Goal: Information Seeking & Learning: Learn about a topic

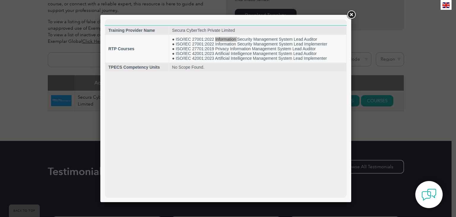
click at [355, 12] on link at bounding box center [351, 15] width 11 height 11
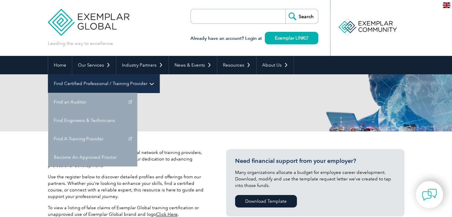
click at [159, 74] on link "Find Certified Professional / Training Provider" at bounding box center [103, 83] width 111 height 18
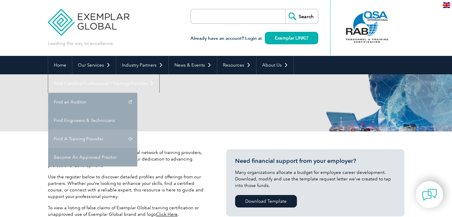
click at [137, 129] on link "Find A Training Provider" at bounding box center [92, 138] width 89 height 18
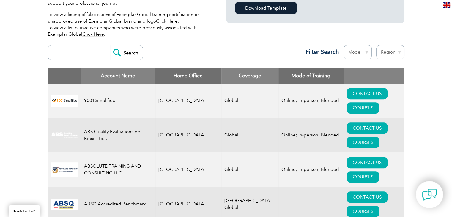
scroll to position [181, 0]
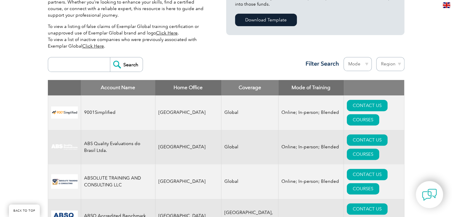
click at [90, 67] on input "search" at bounding box center [80, 64] width 59 height 14
type input "secura"
click at [118, 63] on input "Search" at bounding box center [126, 64] width 33 height 14
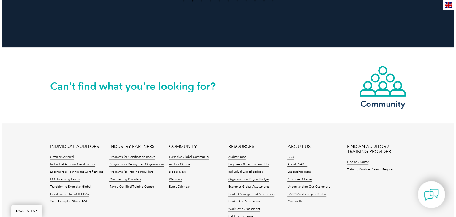
scroll to position [153, 0]
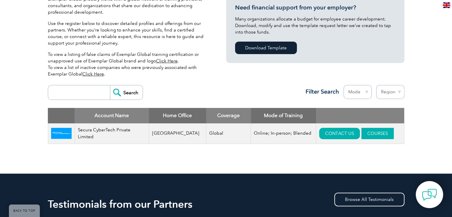
click at [363, 135] on link "COURSES" at bounding box center [377, 133] width 32 height 11
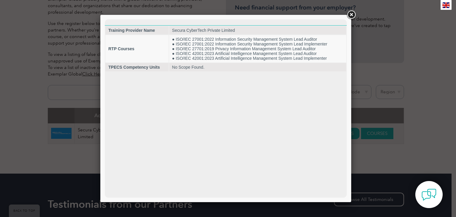
scroll to position [0, 0]
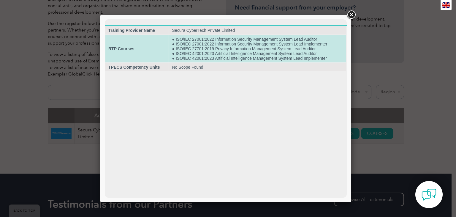
click at [274, 40] on td "● ISO/IEC 27001:2022 Information Security Management System Lead Auditor ● ISO/…" at bounding box center [257, 48] width 177 height 27
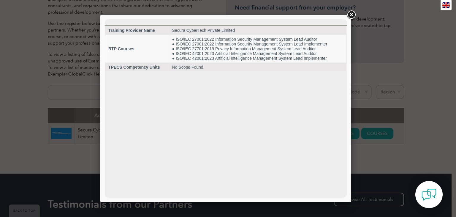
click at [352, 13] on link at bounding box center [351, 15] width 11 height 11
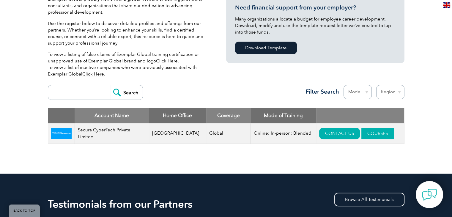
click at [375, 132] on link "COURSES" at bounding box center [377, 133] width 32 height 11
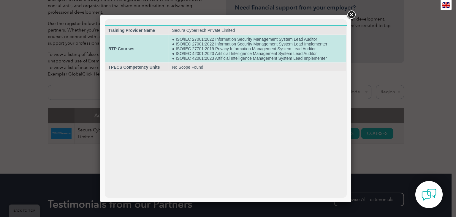
click at [273, 48] on td "● ISO/IEC 27001:2022 Information Security Management System Lead Auditor ● ISO/…" at bounding box center [257, 48] width 177 height 27
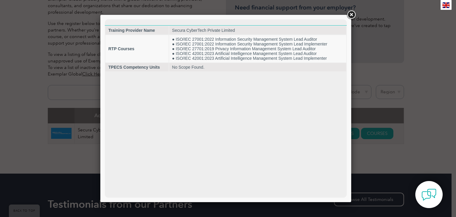
click at [351, 14] on link at bounding box center [351, 15] width 11 height 11
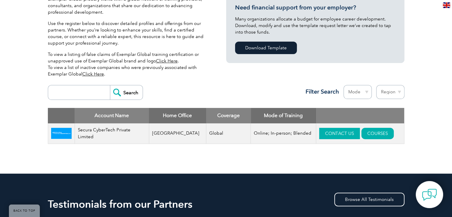
click at [326, 132] on link "CONTACT US" at bounding box center [339, 133] width 41 height 11
click at [361, 132] on link "COURSES" at bounding box center [377, 133] width 32 height 11
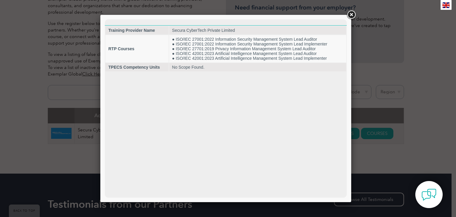
click at [352, 14] on link at bounding box center [351, 15] width 11 height 11
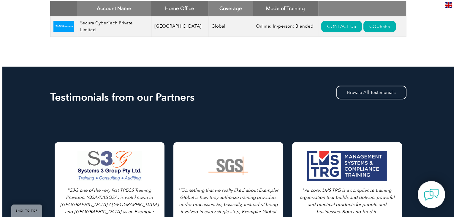
scroll to position [141, 0]
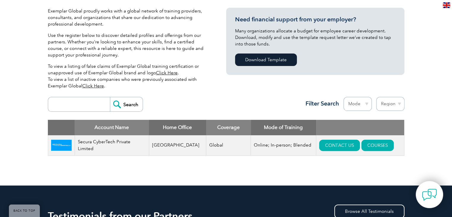
click at [262, 149] on td "Online; In-person; Blended" at bounding box center [283, 145] width 65 height 20
click at [366, 145] on link "COURSES" at bounding box center [377, 145] width 32 height 11
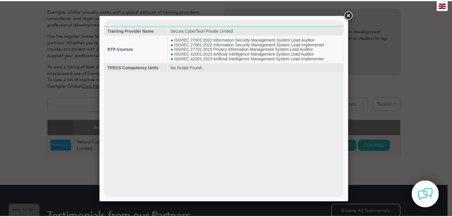
scroll to position [0, 0]
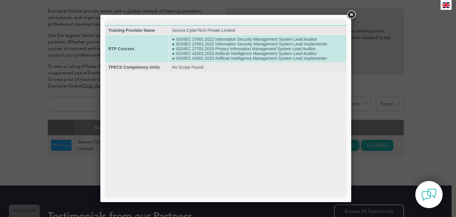
click at [209, 47] on td "● ISO/IEC 27001:2022 Information Security Management System Lead Auditor ● ISO/…" at bounding box center [257, 48] width 177 height 27
click at [198, 39] on td "● ISO/IEC 27001:2022 Information Security Management System Lead Auditor ● ISO/…" at bounding box center [257, 48] width 177 height 27
click at [199, 39] on td "● ISO/IEC 27001:2022 Information Security Management System Lead Auditor ● ISO/…" at bounding box center [257, 48] width 177 height 27
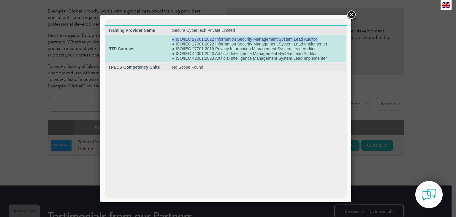
click at [199, 39] on td "● ISO/IEC 27001:2022 Information Security Management System Lead Auditor ● ISO/…" at bounding box center [257, 48] width 177 height 27
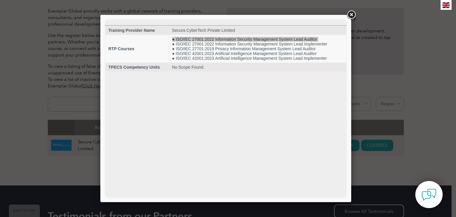
click at [351, 15] on link at bounding box center [351, 15] width 11 height 11
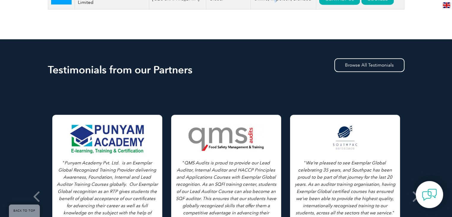
scroll to position [379, 0]
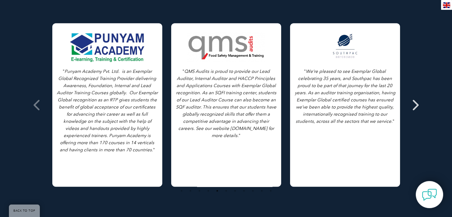
click at [416, 105] on icon at bounding box center [414, 105] width 7 height 0
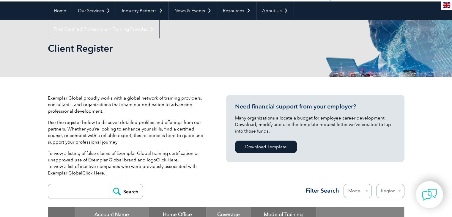
scroll to position [52, 0]
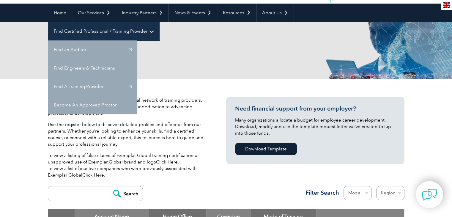
click at [159, 22] on link "Find Certified Professional / Training Provider" at bounding box center [103, 31] width 111 height 18
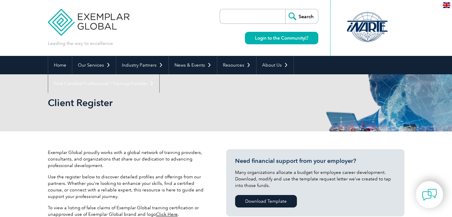
click at [378, 12] on div at bounding box center [366, 27] width 59 height 33
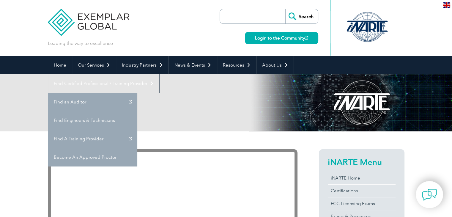
click at [159, 74] on link "Find Certified Professional / Training Provider" at bounding box center [103, 83] width 111 height 18
click at [137, 129] on link "Find A Training Provider" at bounding box center [92, 138] width 89 height 18
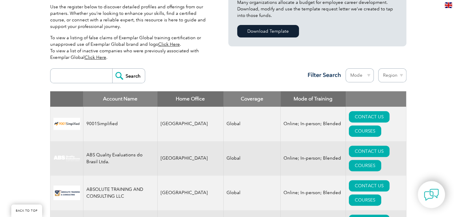
scroll to position [149, 0]
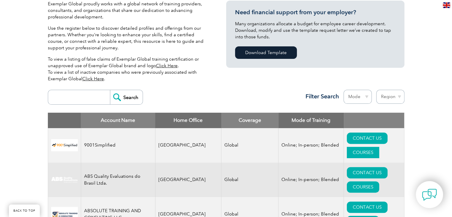
click at [377, 147] on link "COURSES" at bounding box center [363, 152] width 32 height 11
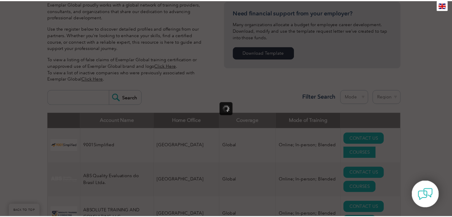
scroll to position [0, 0]
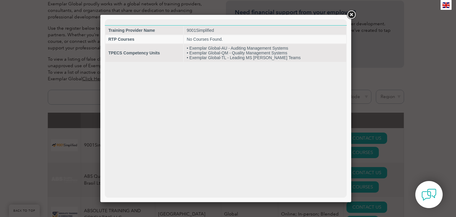
click at [354, 15] on link at bounding box center [351, 15] width 11 height 11
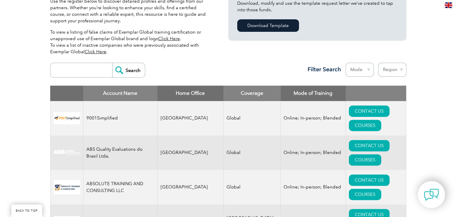
scroll to position [208, 0]
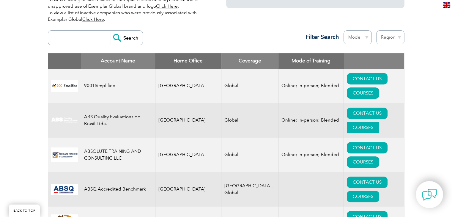
click at [371, 122] on link "COURSES" at bounding box center [363, 127] width 32 height 11
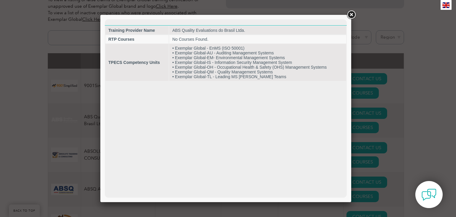
scroll to position [0, 0]
click at [352, 16] on link at bounding box center [351, 15] width 11 height 11
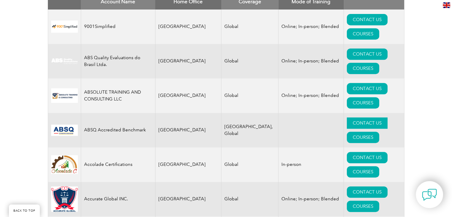
scroll to position [267, 0]
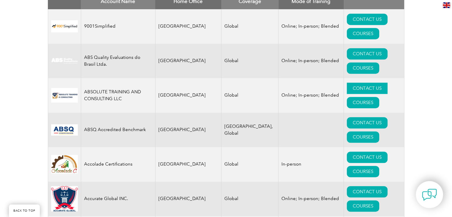
click at [347, 83] on link "CONTACT US" at bounding box center [367, 88] width 41 height 11
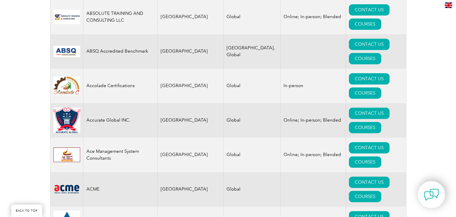
scroll to position [356, 0]
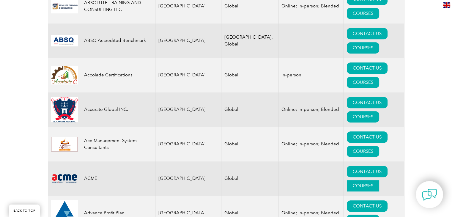
click at [378, 180] on link "COURSES" at bounding box center [363, 185] width 32 height 11
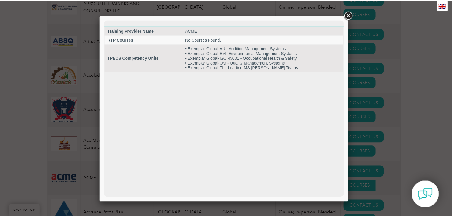
scroll to position [0, 0]
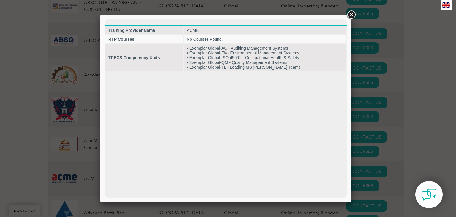
click at [353, 13] on link at bounding box center [351, 15] width 11 height 11
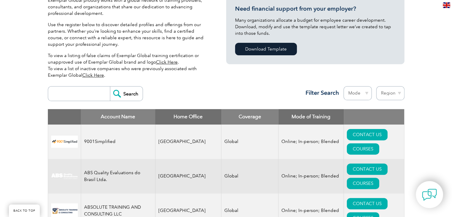
scroll to position [116, 0]
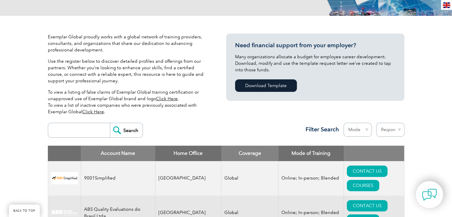
click at [66, 129] on input "search" at bounding box center [80, 130] width 59 height 14
type input "secura"
click at [131, 129] on input "Search" at bounding box center [126, 130] width 33 height 14
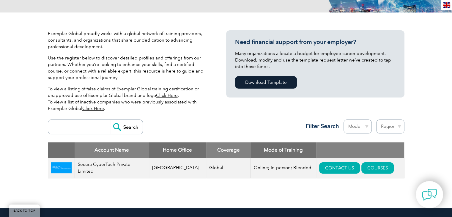
scroll to position [149, 0]
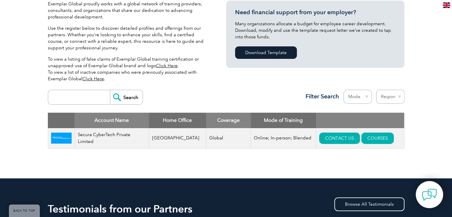
click at [60, 140] on img at bounding box center [61, 137] width 20 height 11
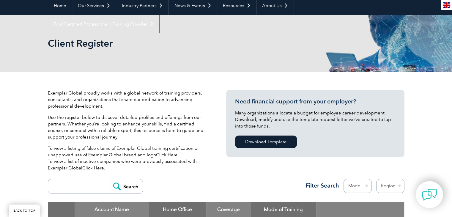
scroll to position [119, 0]
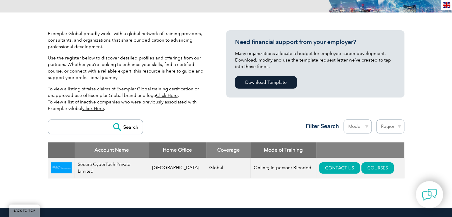
click at [368, 126] on select "Mode Online In-person Blended" at bounding box center [357, 126] width 28 height 14
click at [392, 126] on select "Region Australia Bahrain Bangladesh Brazil Canada Colombia Dominican Republic E…" at bounding box center [390, 126] width 28 height 14
select select "India"
click at [376, 119] on select "Region Australia Bahrain Bangladesh Brazil Canada Colombia Dominican Republic E…" at bounding box center [390, 126] width 28 height 14
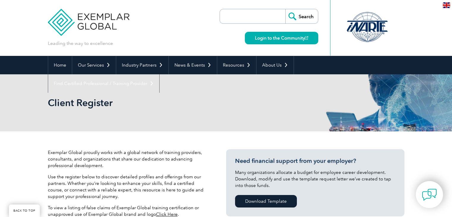
select select "[GEOGRAPHIC_DATA]"
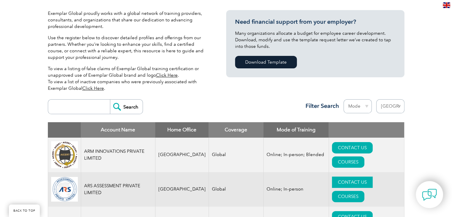
scroll to position [128, 0]
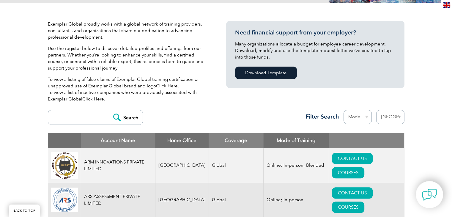
click at [365, 116] on select "Mode Online In-person Blended" at bounding box center [357, 117] width 28 height 14
select select "Online"
click at [343, 110] on select "Mode Online In-person Blended" at bounding box center [357, 117] width 28 height 14
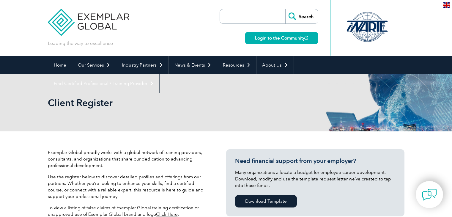
select select "[GEOGRAPHIC_DATA]"
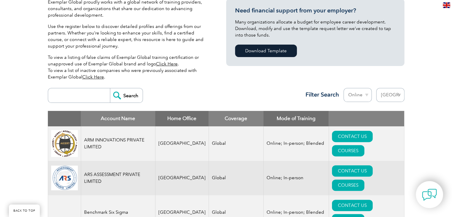
scroll to position [149, 0]
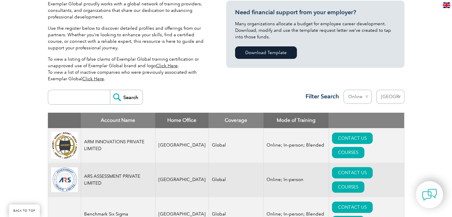
click at [84, 99] on input "search" at bounding box center [80, 97] width 59 height 14
type input "secura"
click at [128, 98] on input "Search" at bounding box center [126, 97] width 33 height 14
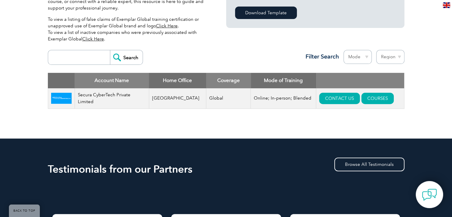
scroll to position [178, 0]
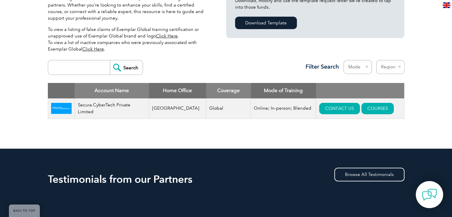
click at [393, 68] on select "Region Australia Bahrain Bangladesh Brazil Canada Colombia Dominican Republic E…" at bounding box center [390, 67] width 28 height 14
select select "[GEOGRAPHIC_DATA]"
click at [376, 60] on select "Region Australia Bahrain Bangladesh Brazil Canada Colombia Dominican Republic E…" at bounding box center [390, 67] width 28 height 14
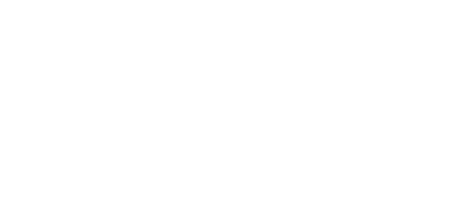
select select "[GEOGRAPHIC_DATA]"
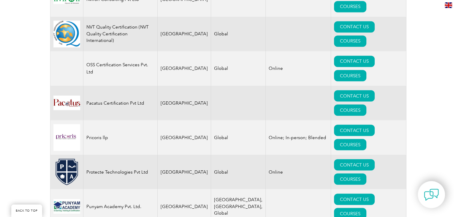
scroll to position [1069, 0]
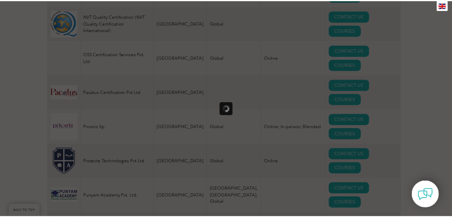
scroll to position [0, 0]
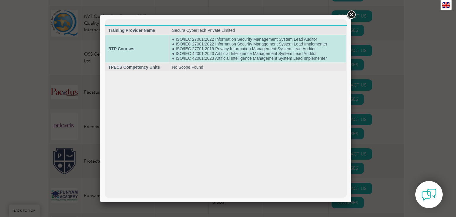
click at [220, 42] on td "● ISO/IEC 27001:2022 Information Security Management System Lead Auditor ● ISO/…" at bounding box center [257, 48] width 177 height 27
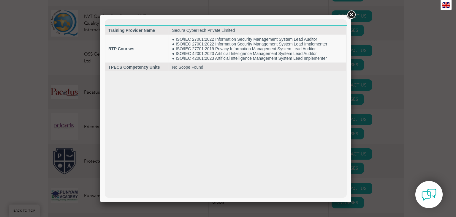
click at [350, 13] on link at bounding box center [351, 15] width 11 height 11
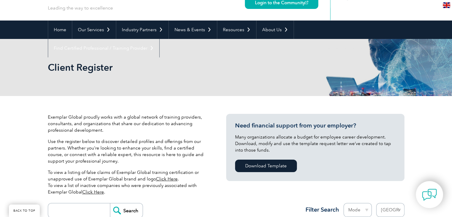
scroll to position [119, 0]
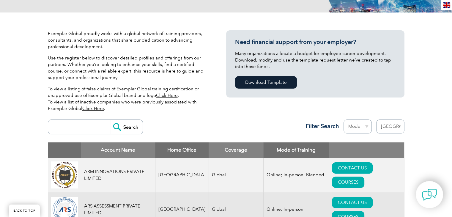
click at [362, 127] on select "Mode Online In-person Blended" at bounding box center [357, 126] width 28 height 14
select select "Online"
click at [343, 119] on select "Mode Online In-person Blended" at bounding box center [357, 126] width 28 height 14
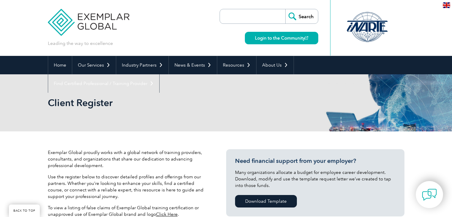
select select "[GEOGRAPHIC_DATA]"
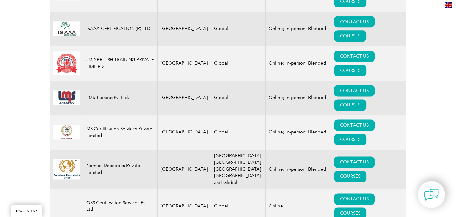
scroll to position [841, 0]
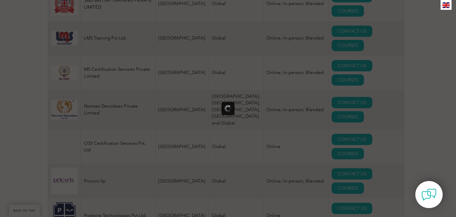
scroll to position [0, 0]
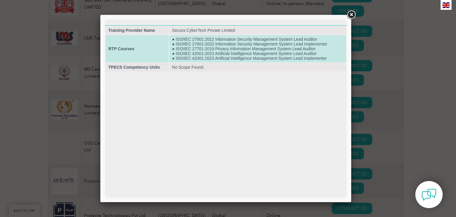
click at [229, 42] on td "● ISO/IEC 27001:2022 Information Security Management System Lead Auditor ● ISO/…" at bounding box center [257, 48] width 177 height 27
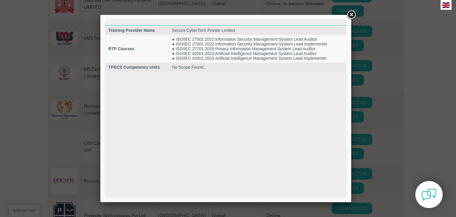
click at [351, 15] on link at bounding box center [351, 15] width 11 height 11
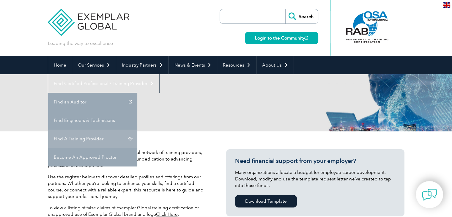
click at [137, 129] on link "Find A Training Provider" at bounding box center [92, 138] width 89 height 18
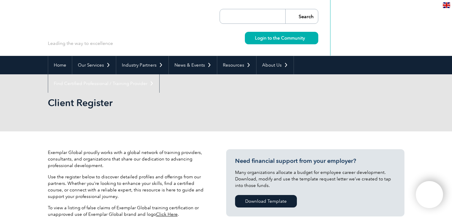
select select "[GEOGRAPHIC_DATA]"
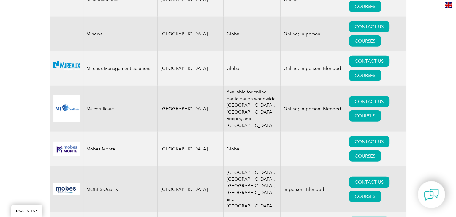
scroll to position [6092, 0]
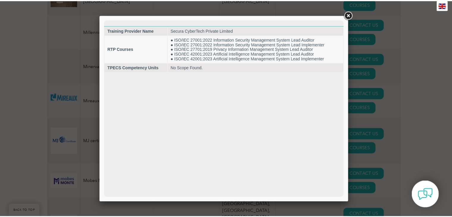
scroll to position [0, 0]
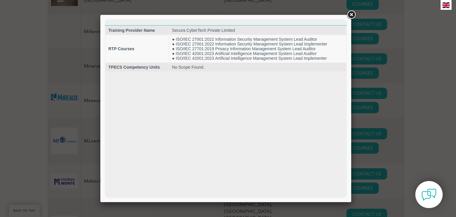
click at [350, 14] on link at bounding box center [351, 15] width 11 height 11
